Goal: Task Accomplishment & Management: Complete application form

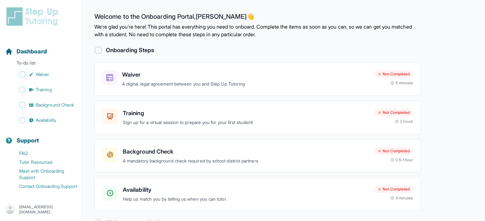
click at [99, 49] on div at bounding box center [98, 51] width 8 height 8
click at [40, 74] on span "Waiver" at bounding box center [42, 74] width 13 height 6
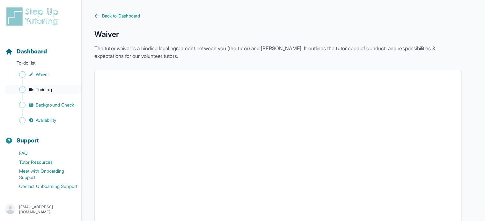
click at [47, 91] on span "Training" at bounding box center [44, 90] width 16 height 6
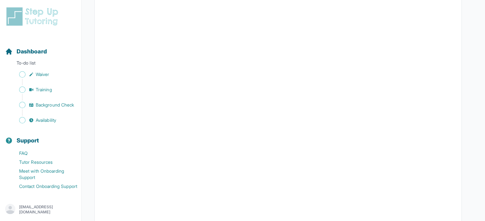
scroll to position [127, 0]
click at [45, 105] on span "Background Check" at bounding box center [55, 105] width 38 height 6
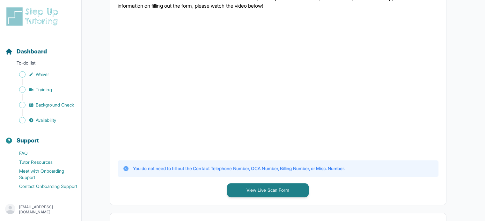
scroll to position [223, 0]
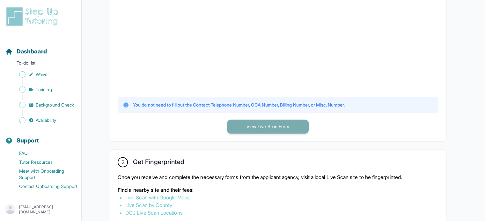
click at [252, 126] on button "View Live Scan Form" at bounding box center [268, 127] width 82 height 14
